Goal: Task Accomplishment & Management: Manage account settings

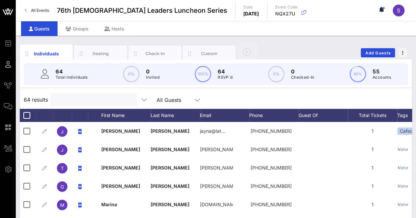
click at [72, 100] on input "text" at bounding box center [93, 100] width 77 height 9
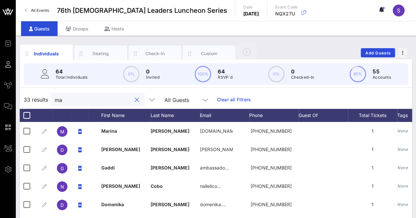
type input "m"
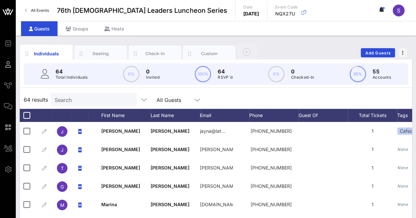
click at [264, 42] on div "Individuals Seating Check-In Custom Add Guests 64 Total Individuals 0% 0 Invite…" at bounding box center [216, 181] width 400 height 290
click at [368, 50] on button "Add Guests" at bounding box center [377, 52] width 34 height 9
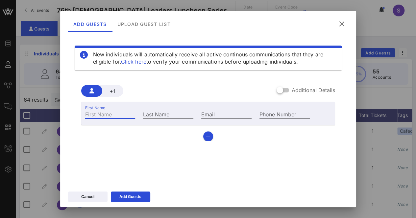
click at [124, 117] on input "First Name" at bounding box center [110, 114] width 50 height 9
type input "[PERSON_NAME]"
click at [163, 116] on input "Last Name" at bounding box center [168, 114] width 50 height 9
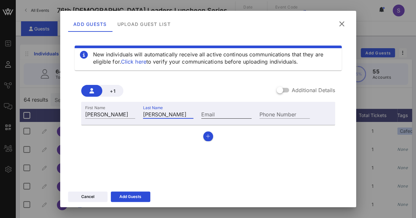
type input "[PERSON_NAME]"
click at [224, 113] on input "Email" at bounding box center [226, 114] width 50 height 9
paste input "[EMAIL_ADDRESS][DOMAIN_NAME]"
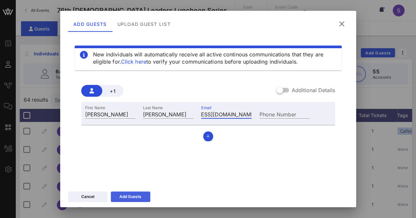
type input "[EMAIL_ADDRESS][DOMAIN_NAME]"
click at [143, 195] on button "Add Guests" at bounding box center [130, 197] width 39 height 11
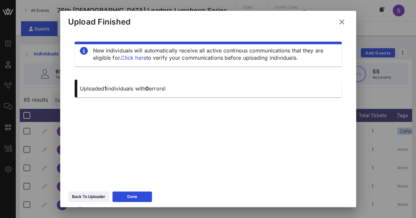
click at [343, 21] on icon at bounding box center [341, 21] width 10 height 9
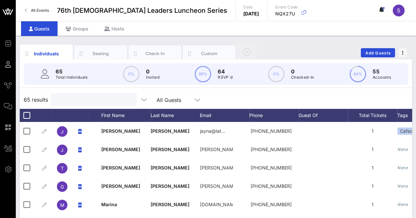
click at [101, 101] on input "text" at bounding box center [93, 100] width 77 height 9
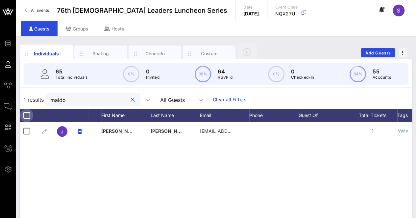
type input "maldo"
click at [23, 113] on div at bounding box center [26, 115] width 11 height 11
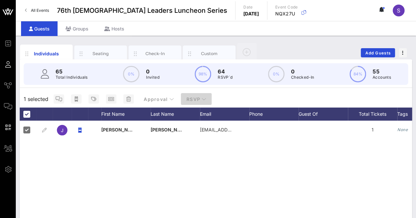
click at [199, 97] on span "RSVP" at bounding box center [196, 100] width 20 height 6
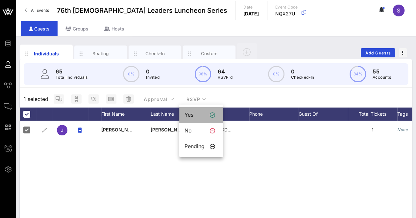
click at [203, 114] on div "Yes" at bounding box center [194, 115] width 20 height 6
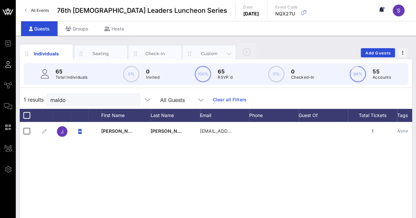
click at [209, 53] on div "Custom" at bounding box center [208, 54] width 29 height 6
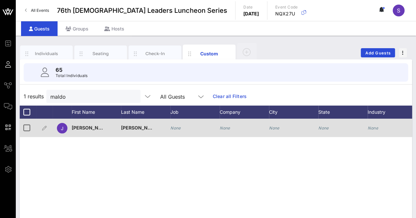
click at [180, 124] on div "None" at bounding box center [175, 128] width 11 height 18
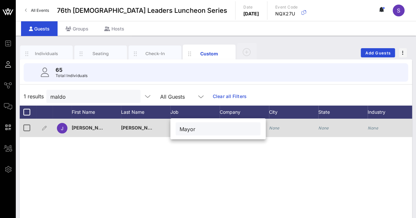
type input "Mayor"
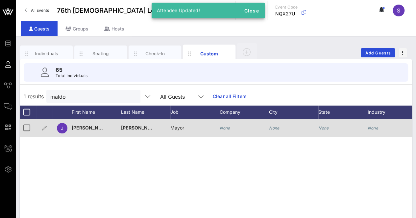
click at [235, 126] on div "None" at bounding box center [243, 132] width 49 height 26
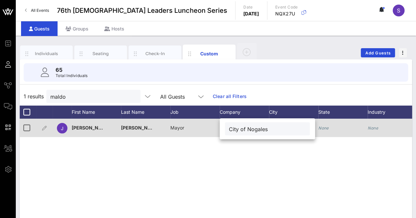
type input "City of Nogales"
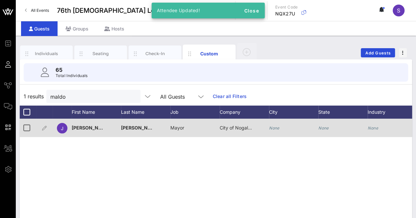
click at [275, 130] on icon "None" at bounding box center [274, 128] width 11 height 5
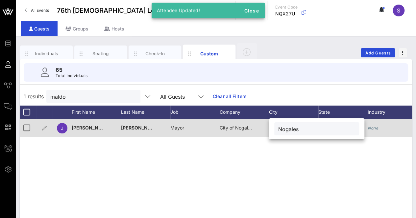
type input "Nogales"
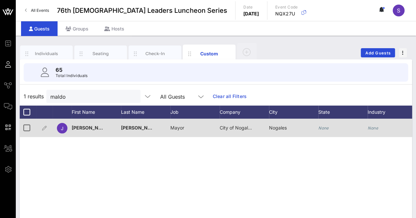
click at [319, 131] on div "None" at bounding box center [323, 128] width 11 height 18
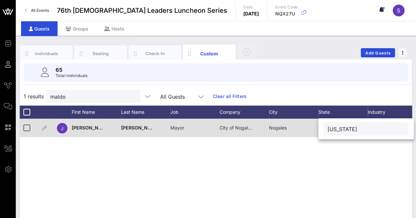
type input "[US_STATE]"
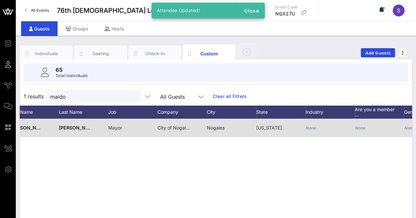
scroll to position [0, 89]
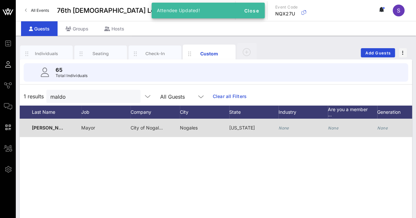
click at [286, 128] on icon "None" at bounding box center [283, 128] width 11 height 5
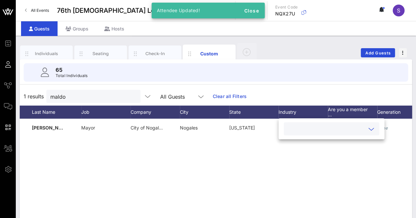
click at [299, 126] on input "text" at bounding box center [325, 129] width 77 height 9
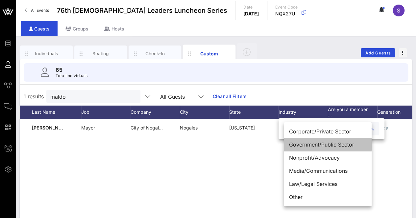
click at [311, 142] on div "Government/Public Sector" at bounding box center [327, 144] width 88 height 13
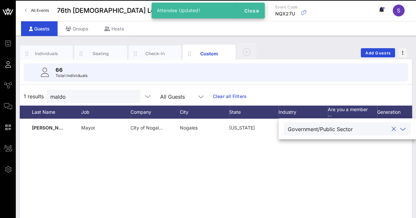
click at [271, 153] on div "[PERSON_NAME] Mayor City of Nogales Nogales [US_STATE] Government/Public Sector…" at bounding box center [216, 217] width 392 height 197
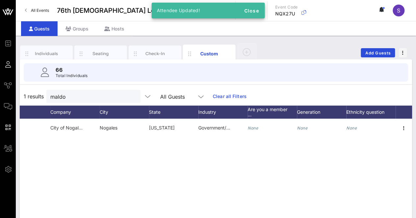
scroll to position [0, 169]
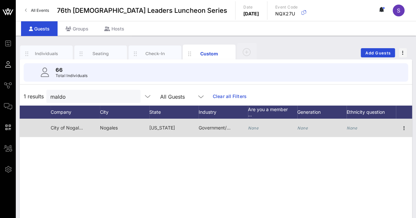
click at [357, 129] on div "None" at bounding box center [370, 132] width 49 height 26
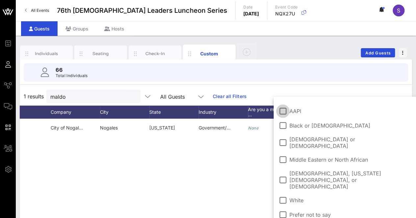
click at [311, 140] on span "[DEMOGRAPHIC_DATA] or [DEMOGRAPHIC_DATA]" at bounding box center [349, 142] width 121 height 13
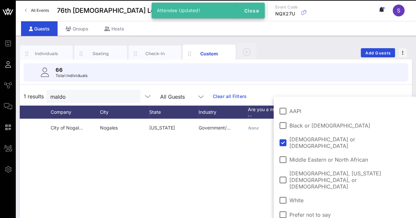
click at [204, 177] on div "[PERSON_NAME] Mayor City of Nogales Nogales [US_STATE] Government/Public Sector…" at bounding box center [216, 217] width 392 height 197
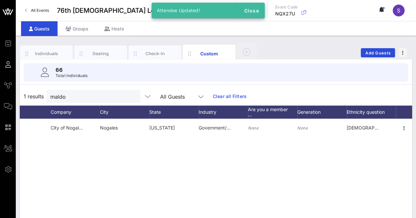
scroll to position [0, 0]
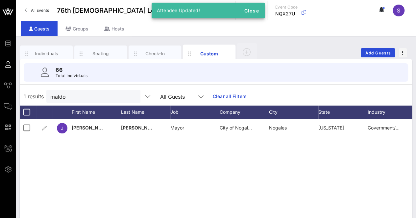
click at [57, 59] on div "66 Total Individuals" at bounding box center [216, 72] width 400 height 26
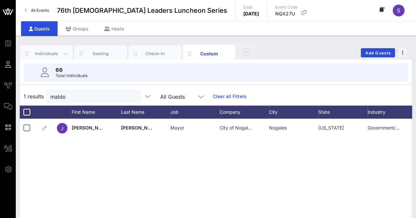
click at [51, 50] on div "Individuals" at bounding box center [46, 54] width 53 height 16
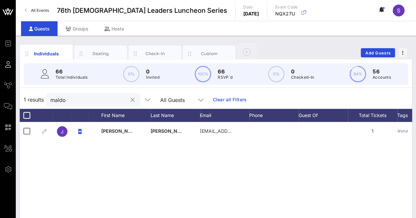
click at [130, 101] on button "clear icon" at bounding box center [132, 100] width 4 height 7
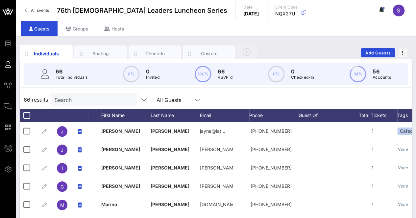
click at [236, 101] on div "66 results Search All Guests" at bounding box center [216, 100] width 392 height 18
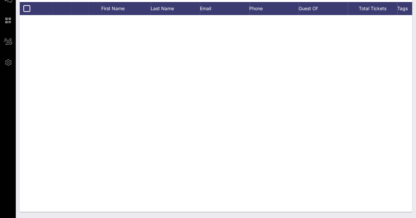
scroll to position [1022, 0]
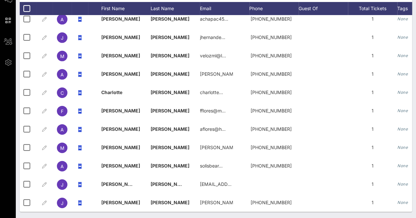
click at [414, 99] on div "Individuals Seating Check-In Custom Add Guests 66 Total Individuals 0% 0 Invite…" at bounding box center [216, 74] width 400 height 290
